Goal: Information Seeking & Learning: Find specific page/section

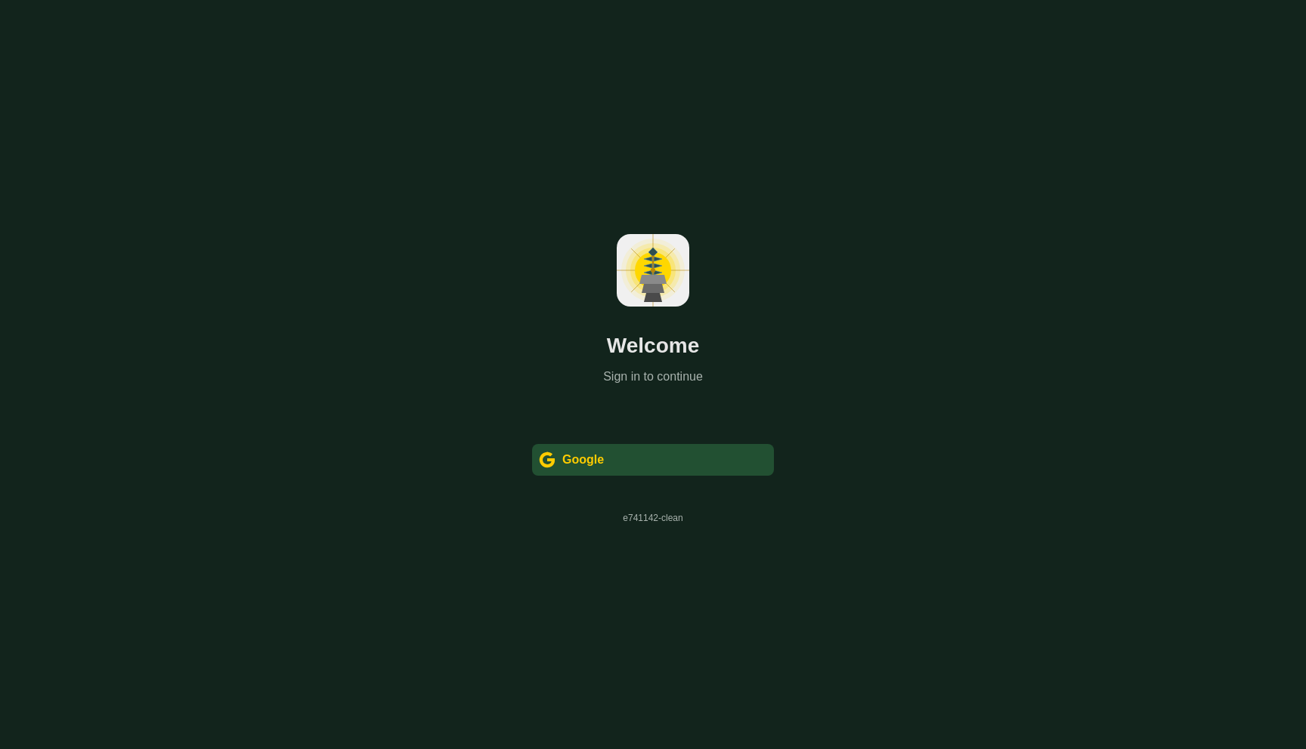
click at [609, 469] on div " Google" at bounding box center [653, 460] width 242 height 32
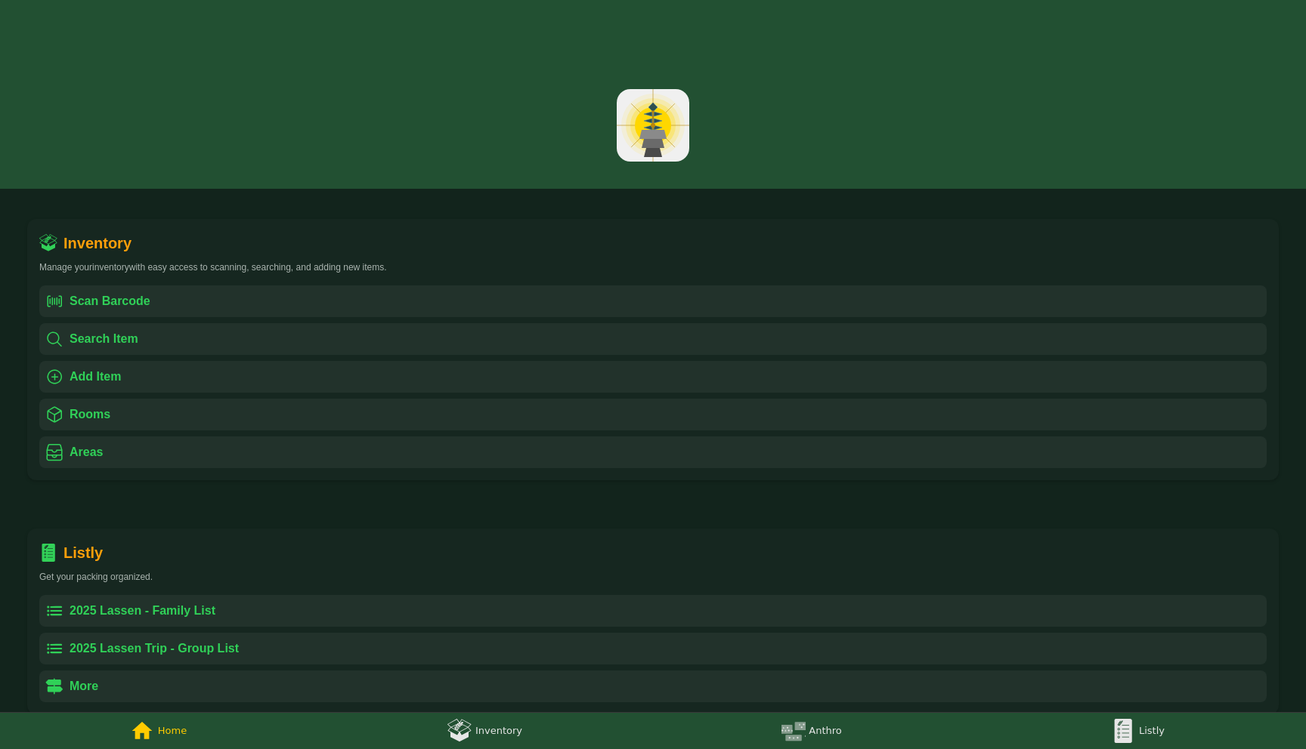
click at [453, 734] on img at bounding box center [459, 731] width 24 height 24
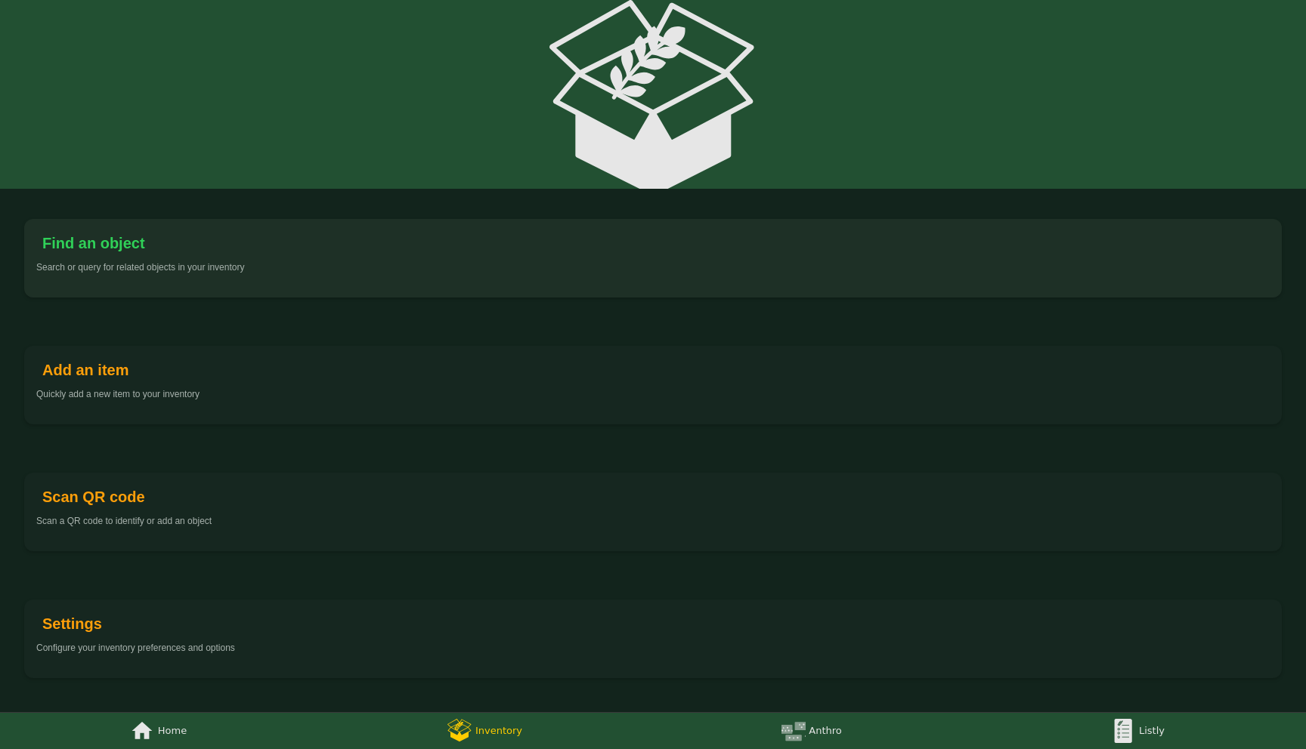
click at [150, 258] on div "Find an object Search or query for related objects in your inventory" at bounding box center [652, 258] width 1257 height 79
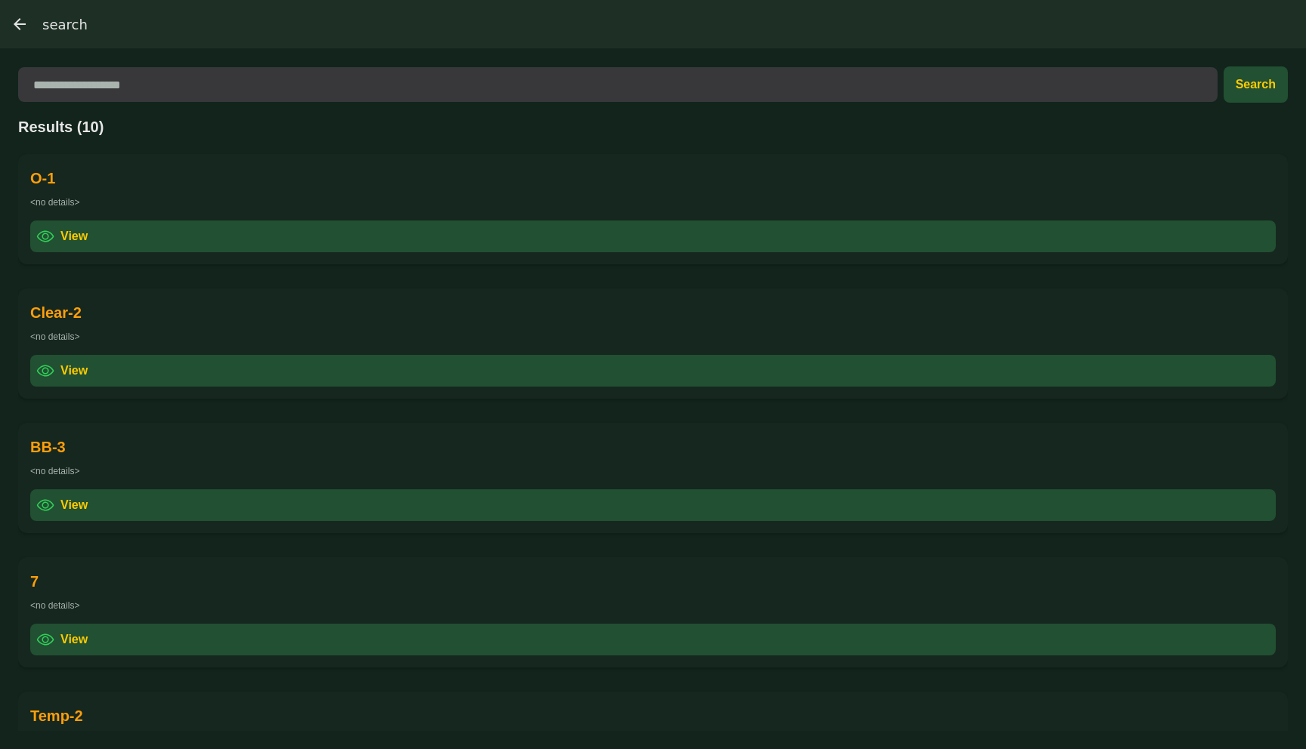
click at [193, 87] on input at bounding box center [620, 84] width 1175 height 35
type input "*"
click at [118, 371] on div " View" at bounding box center [652, 371] width 1245 height 32
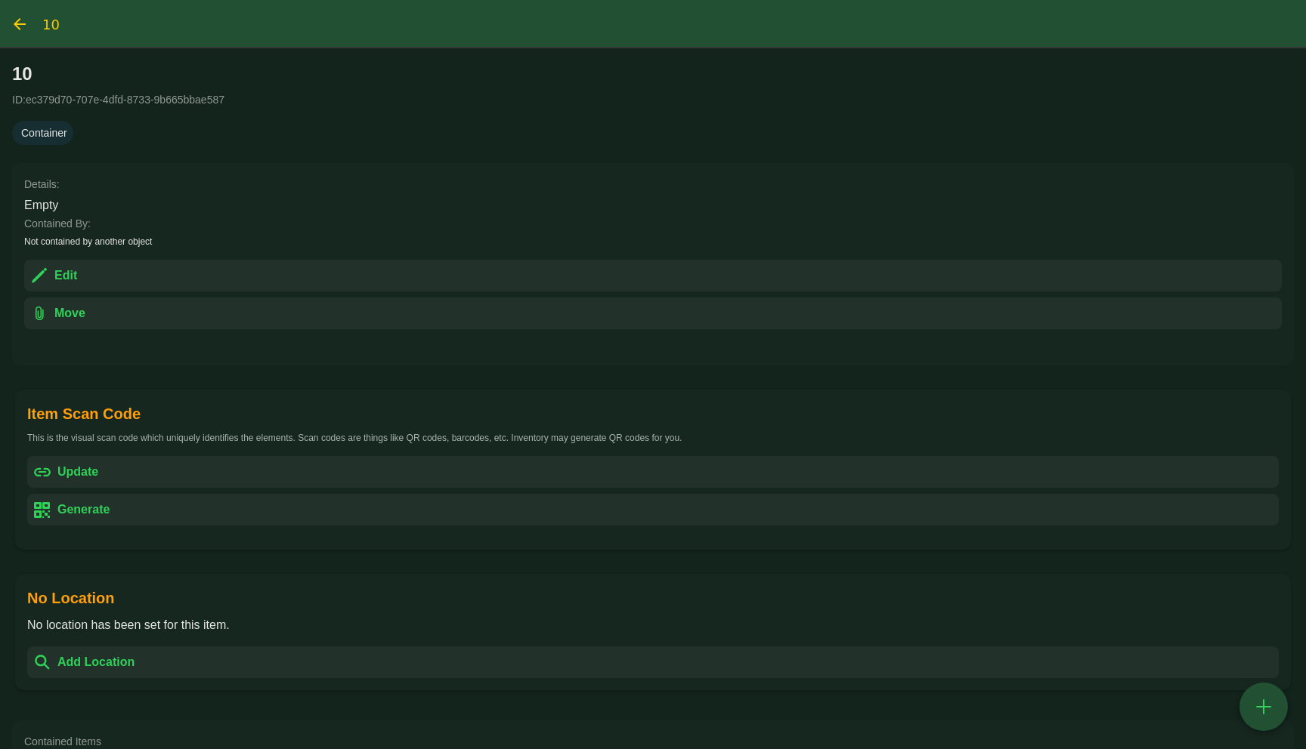
click at [17, 29] on img "search, back" at bounding box center [20, 24] width 18 height 18
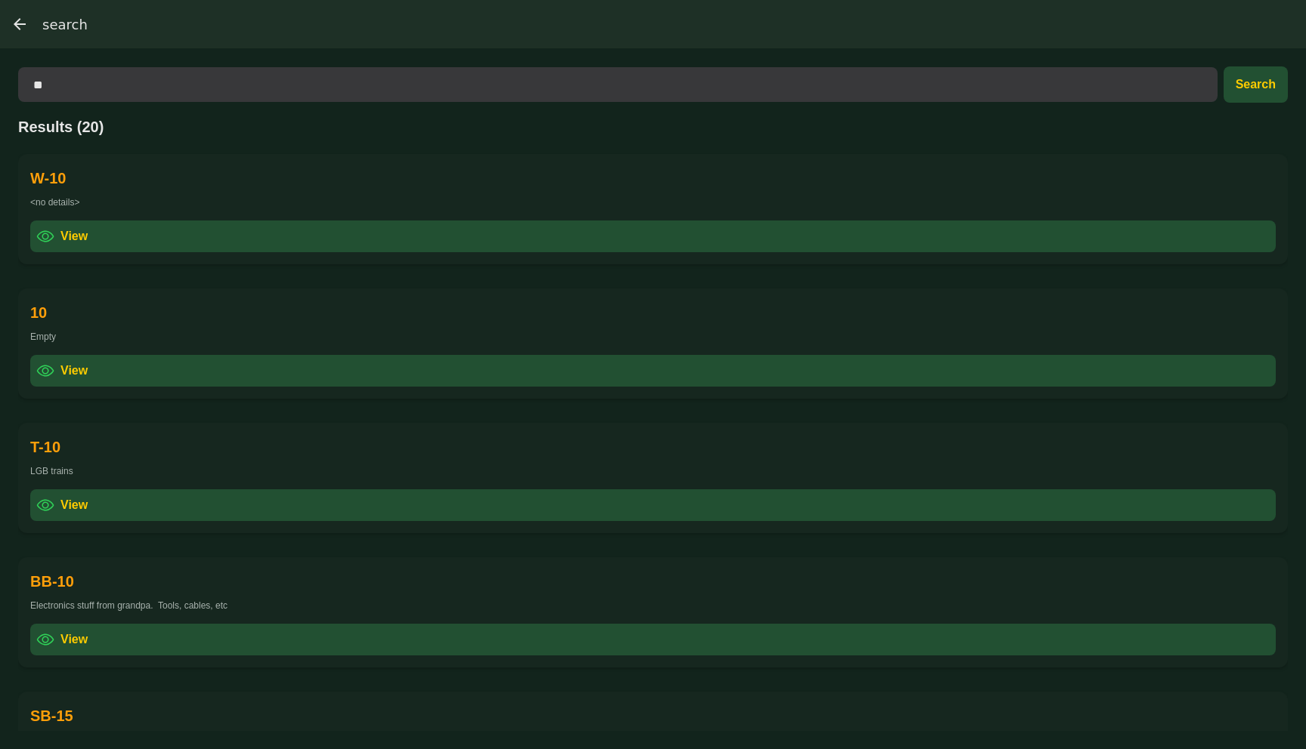
click at [267, 110] on div "** Search Results (20) W-10 <no details>  View 10 Empty  View T-10 LGB trains…" at bounding box center [653, 398] width 1306 height 701
click at [264, 96] on input "**" at bounding box center [617, 84] width 1169 height 35
type input "*"
type input "**"
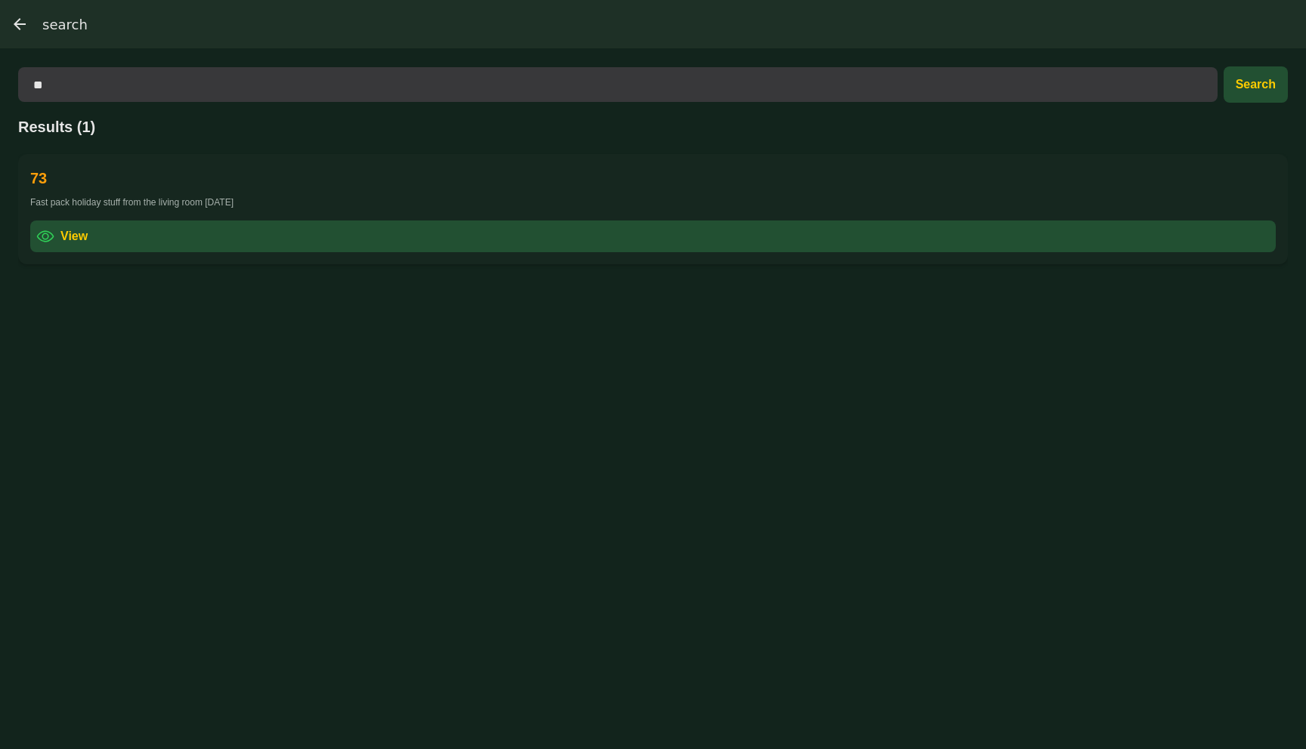
click at [121, 233] on div " View" at bounding box center [652, 237] width 1245 height 32
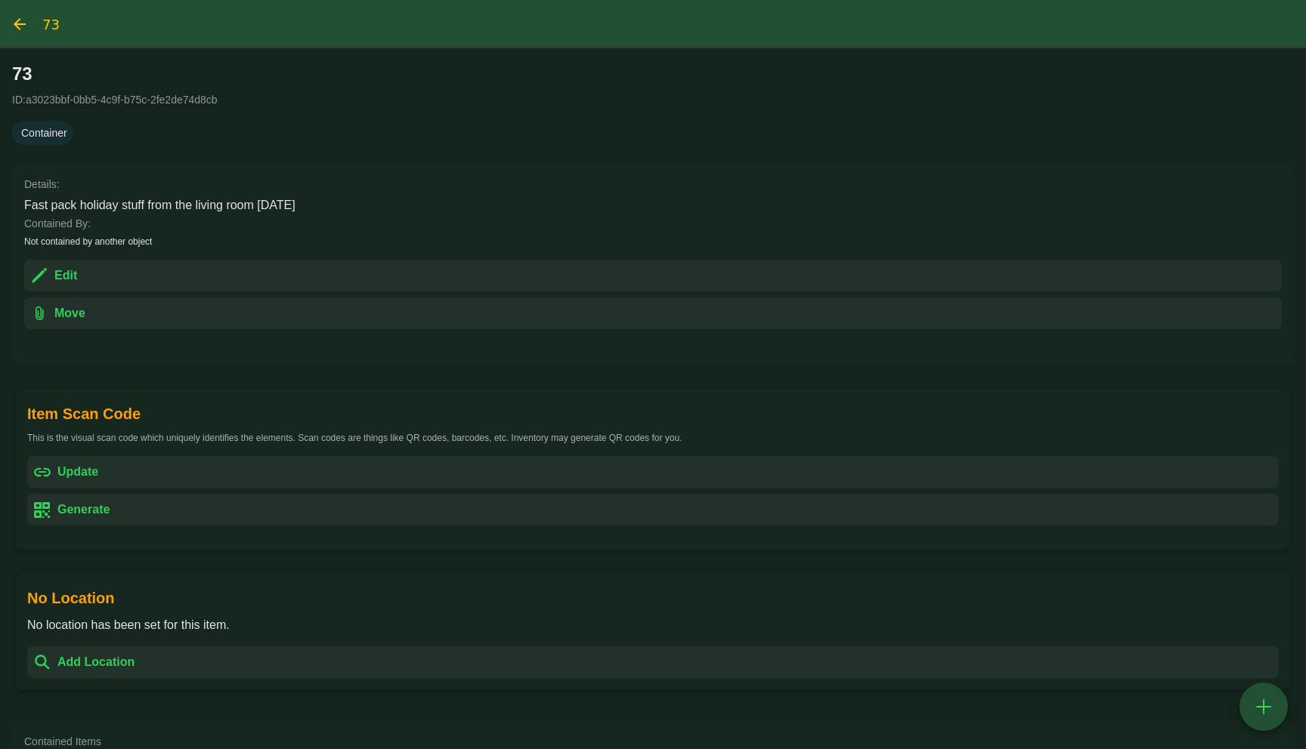
click at [449, 164] on div "Details: Fast pack holiday stuff from the living room 2022-05-19 Contained By: …" at bounding box center [652, 264] width 1281 height 202
click at [24, 31] on img "search, back" at bounding box center [20, 24] width 18 height 18
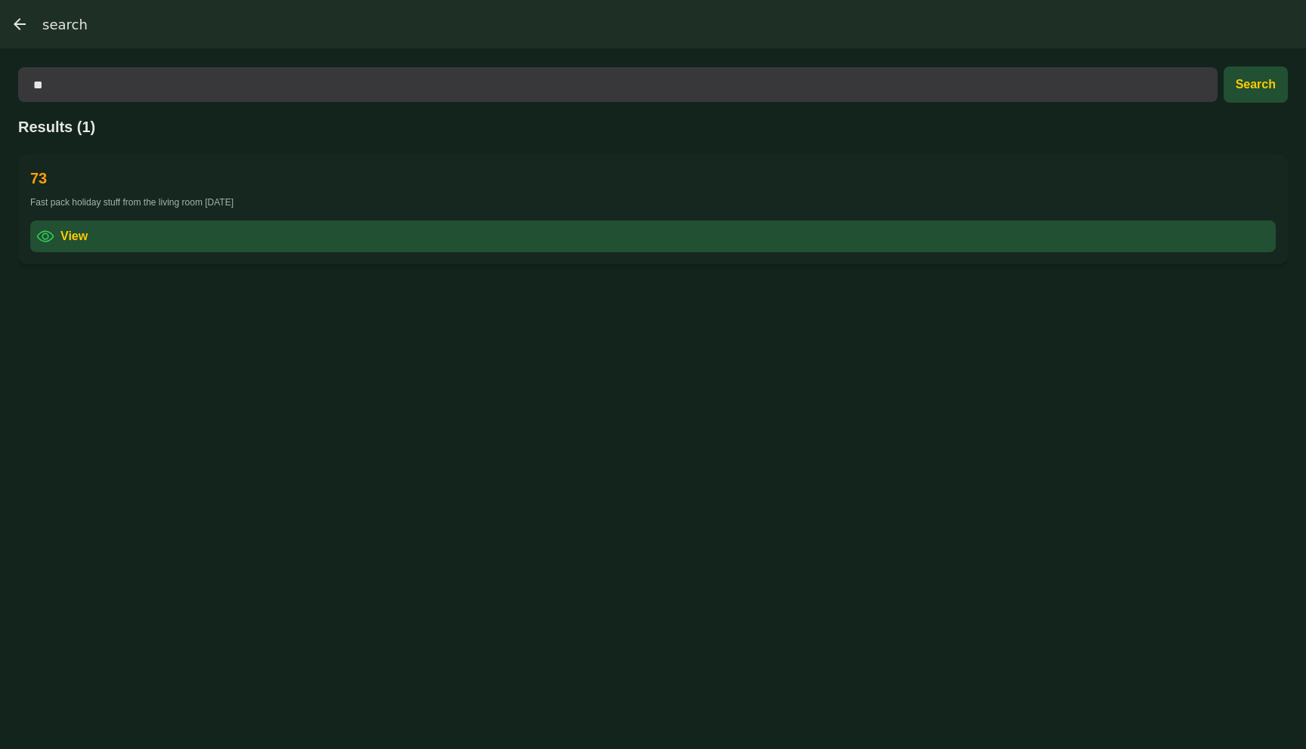
click at [29, 42] on div at bounding box center [653, 24] width 1306 height 48
click at [24, 26] on img "(tabs), back" at bounding box center [20, 24] width 18 height 18
